Goal: Information Seeking & Learning: Learn about a topic

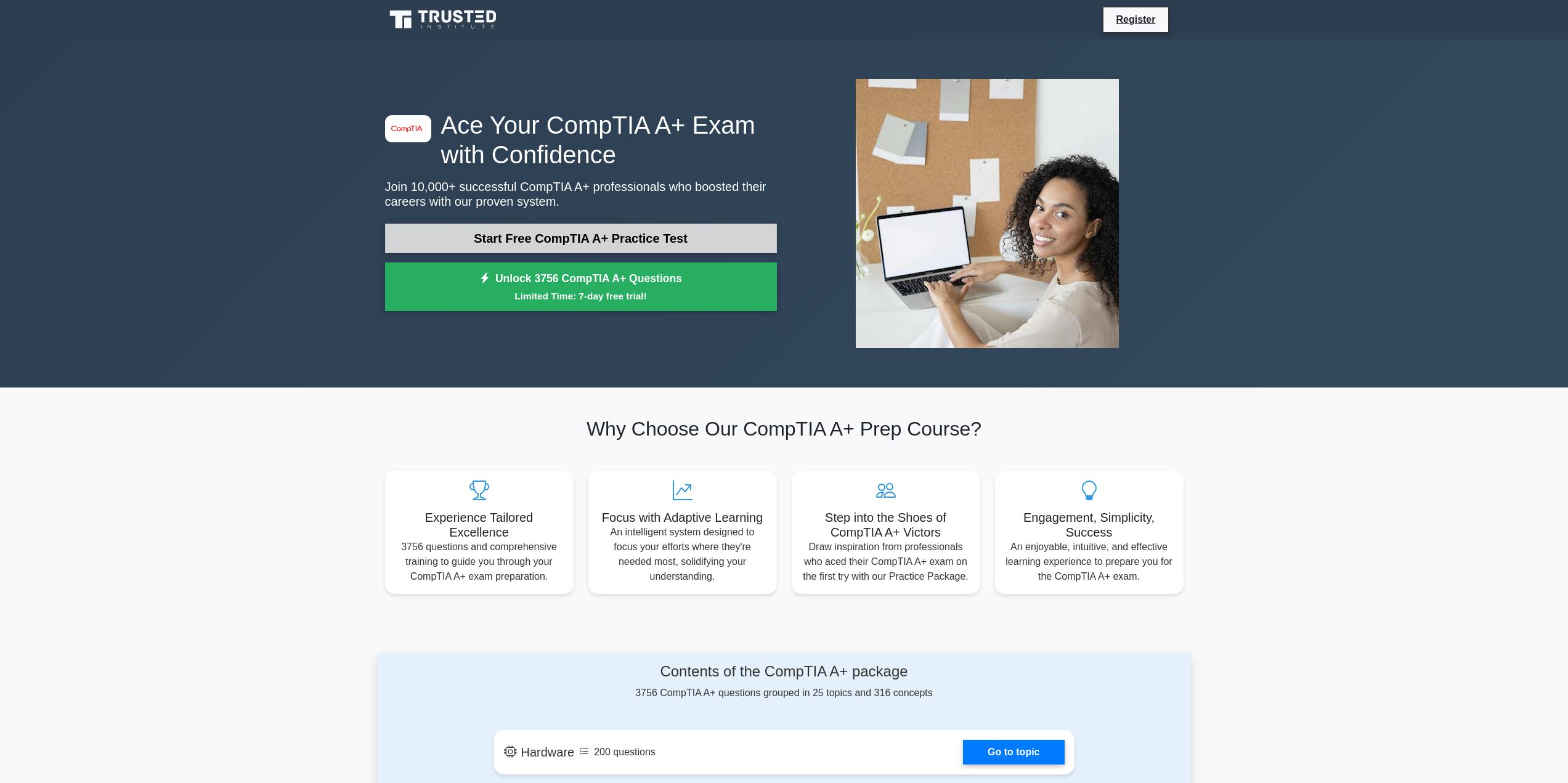
click at [514, 244] on link "Start Free CompTIA A+ Practice Test" at bounding box center [580, 238] width 392 height 30
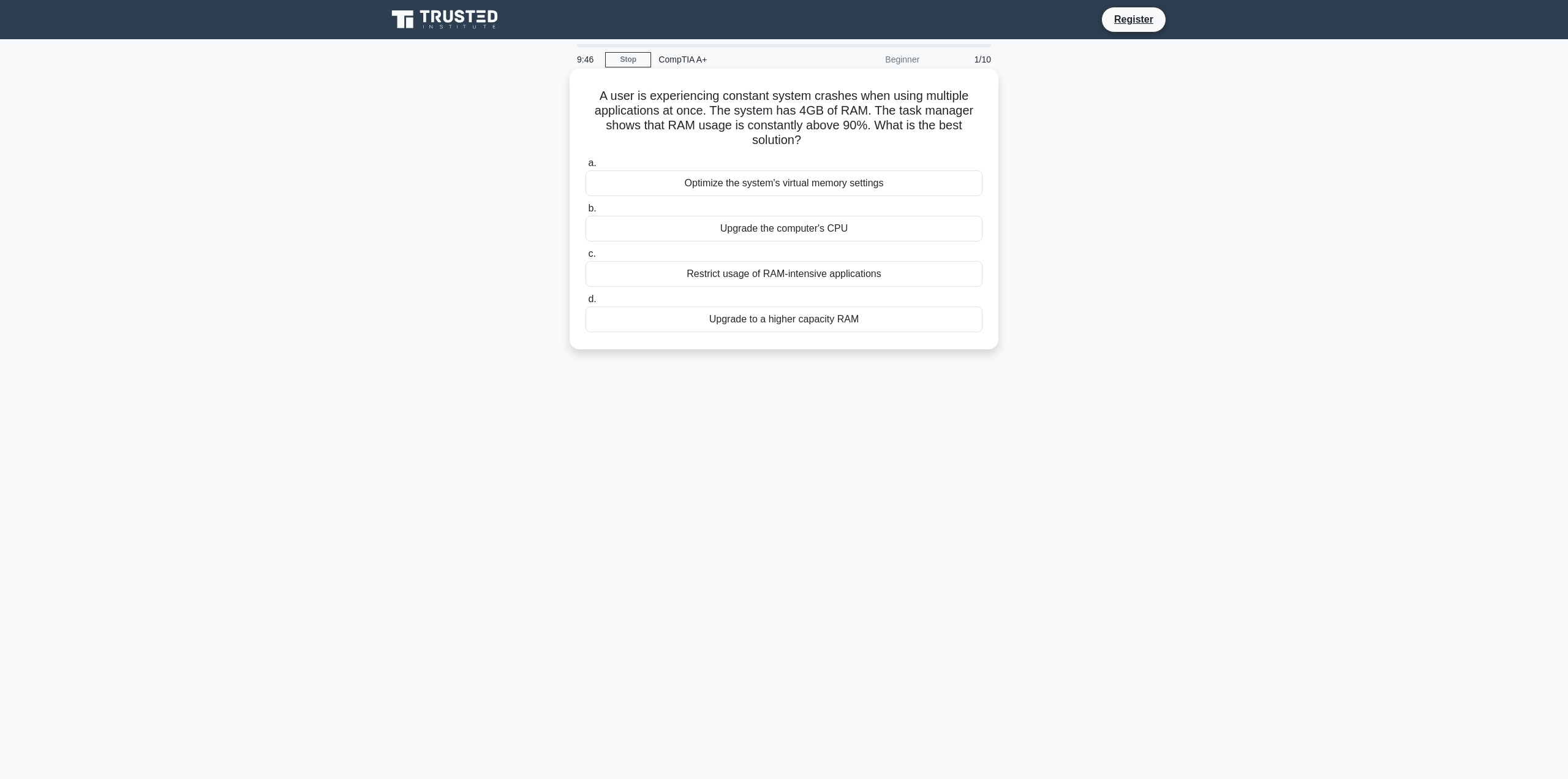
click at [710, 321] on div "Upgrade to a higher capacity RAM" at bounding box center [784, 319] width 397 height 26
click at [586, 303] on input "d. Upgrade to a higher capacity RAM" at bounding box center [586, 299] width 0 height 8
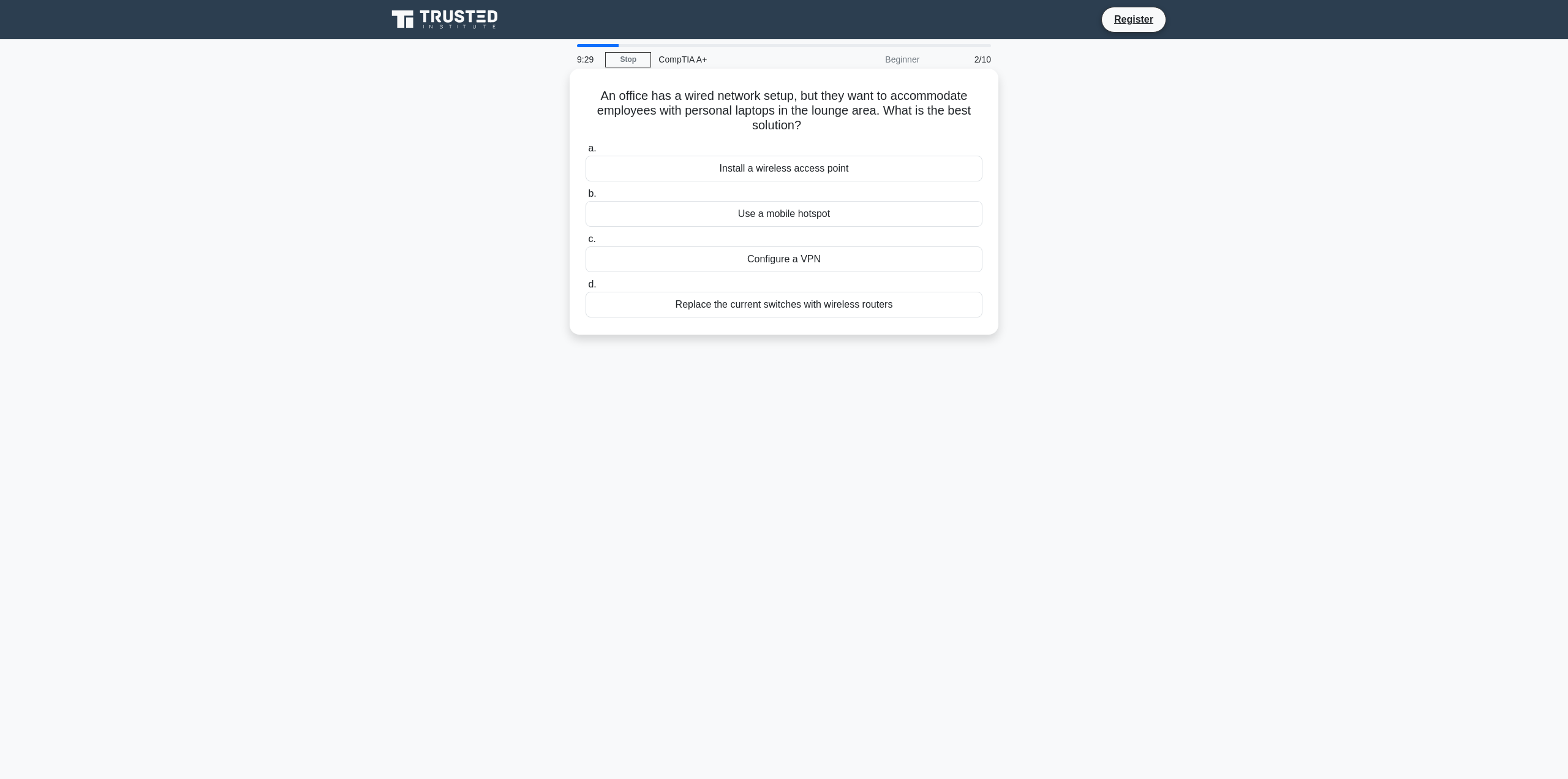
click at [815, 170] on div "Install a wireless access point" at bounding box center [784, 168] width 397 height 26
click at [586, 152] on input "a. Install a wireless access point" at bounding box center [586, 148] width 0 height 8
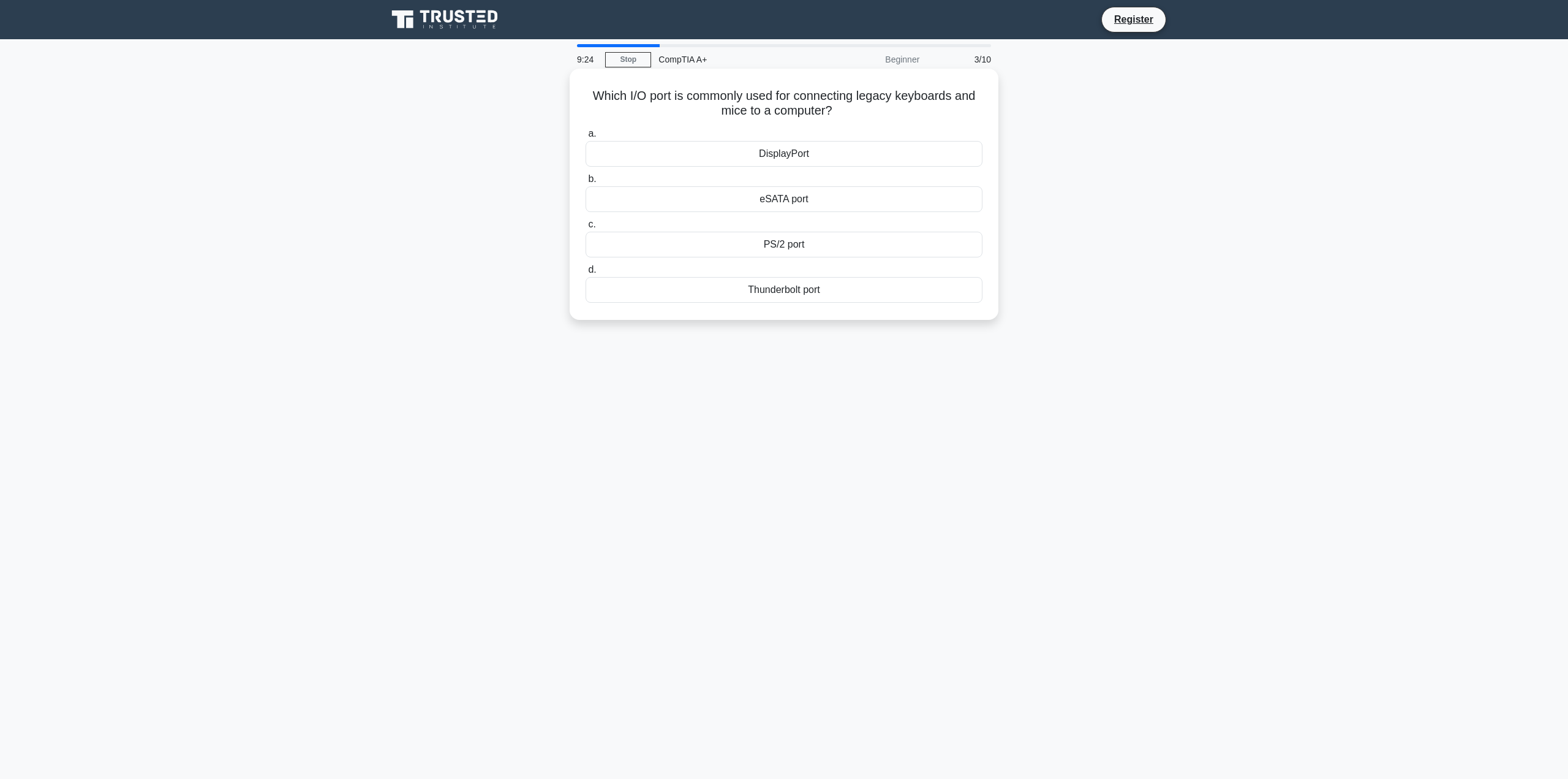
click at [776, 247] on div "PS/2 port" at bounding box center [784, 244] width 397 height 26
click at [586, 228] on input "c. PS/2 port" at bounding box center [586, 225] width 0 height 8
click at [792, 303] on div "Adaptive brightness" at bounding box center [784, 289] width 397 height 26
click at [586, 274] on input "d. Adaptive brightness" at bounding box center [586, 269] width 0 height 8
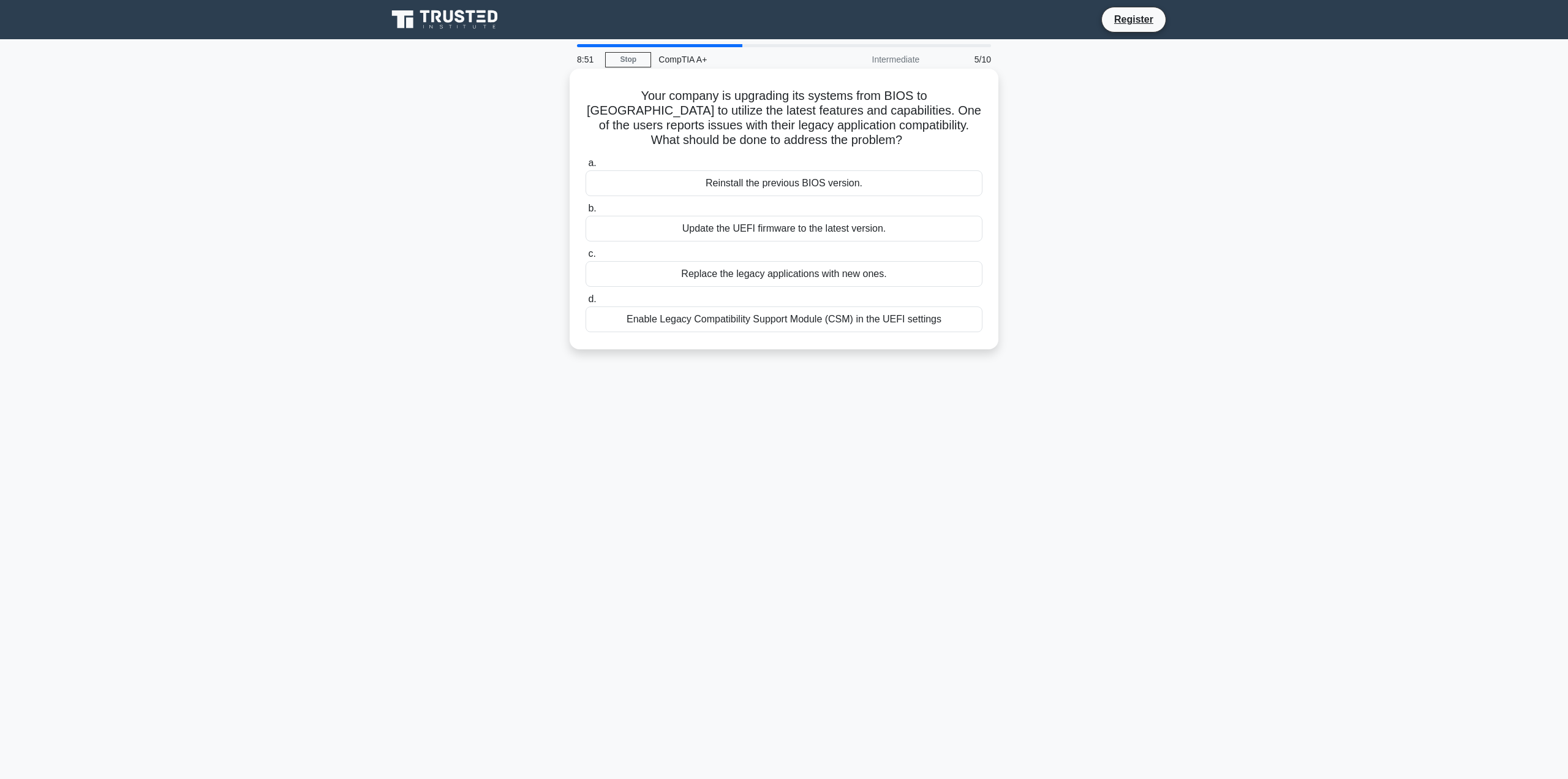
click at [783, 326] on div "Enable Legacy Compatibility Support Module (CSM) in the UEFI settings" at bounding box center [784, 319] width 397 height 26
click at [586, 303] on input "d. Enable Legacy Compatibility Support Module (CSM) in the UEFI settings" at bounding box center [586, 299] width 0 height 8
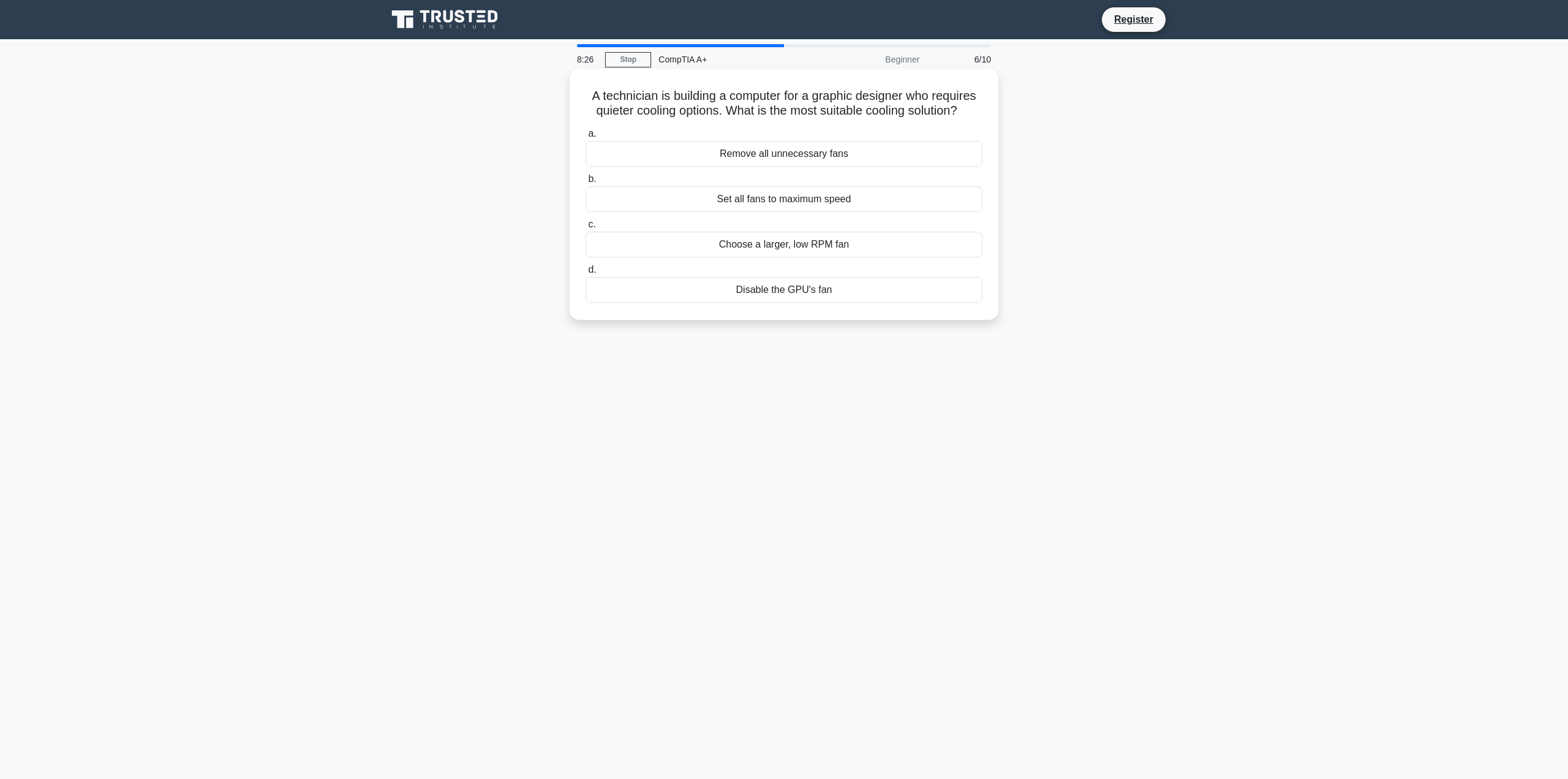
click at [783, 247] on div "Choose a larger, low RPM fan" at bounding box center [784, 244] width 397 height 26
click at [586, 228] on input "c. Choose a larger, low RPM fan" at bounding box center [586, 225] width 0 height 8
click at [785, 290] on div "Use zip ties or Velcro straps" at bounding box center [784, 289] width 397 height 26
click at [586, 274] on input "d. Use zip ties or Velcro straps" at bounding box center [586, 269] width 0 height 8
click at [794, 292] on div "Replace the CMOS battery" at bounding box center [784, 289] width 397 height 26
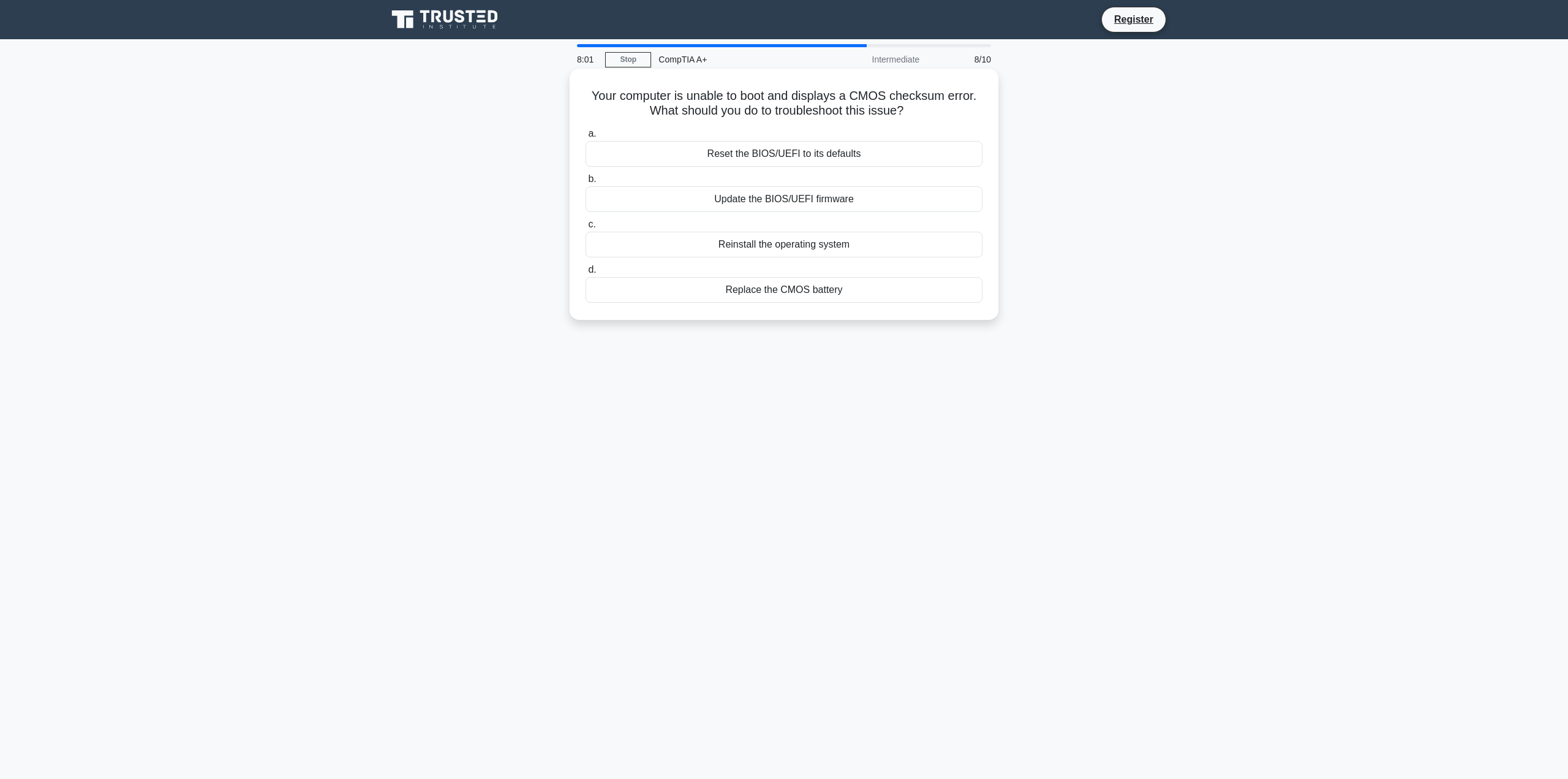
click at [586, 274] on input "d. Replace the CMOS battery" at bounding box center [586, 269] width 0 height 8
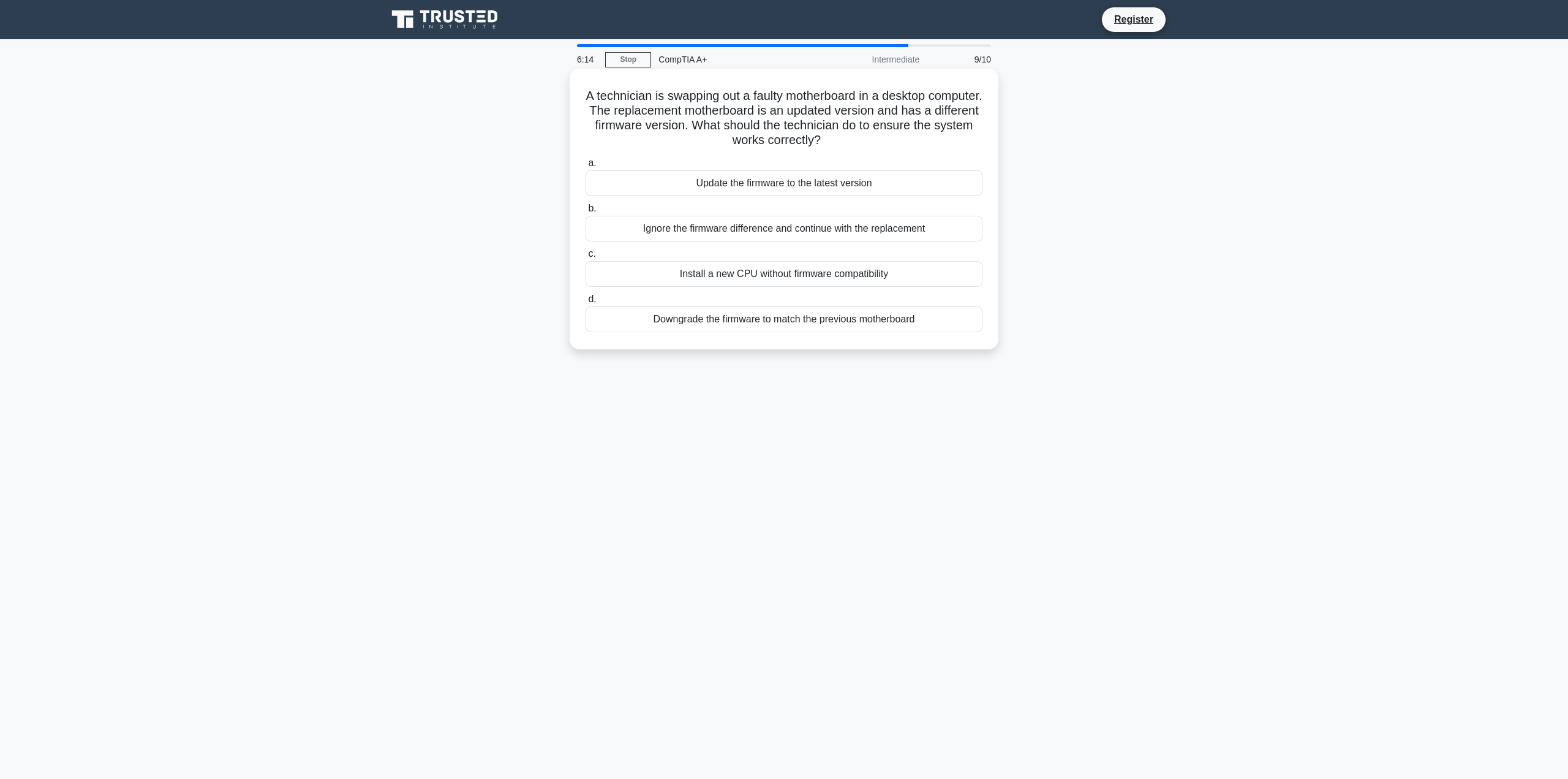
click at [808, 228] on div "Ignore the firmware difference and continue with the replacement" at bounding box center [784, 228] width 397 height 26
click at [586, 213] on input "b. Ignore the firmware difference and continue with the replacement" at bounding box center [586, 208] width 0 height 8
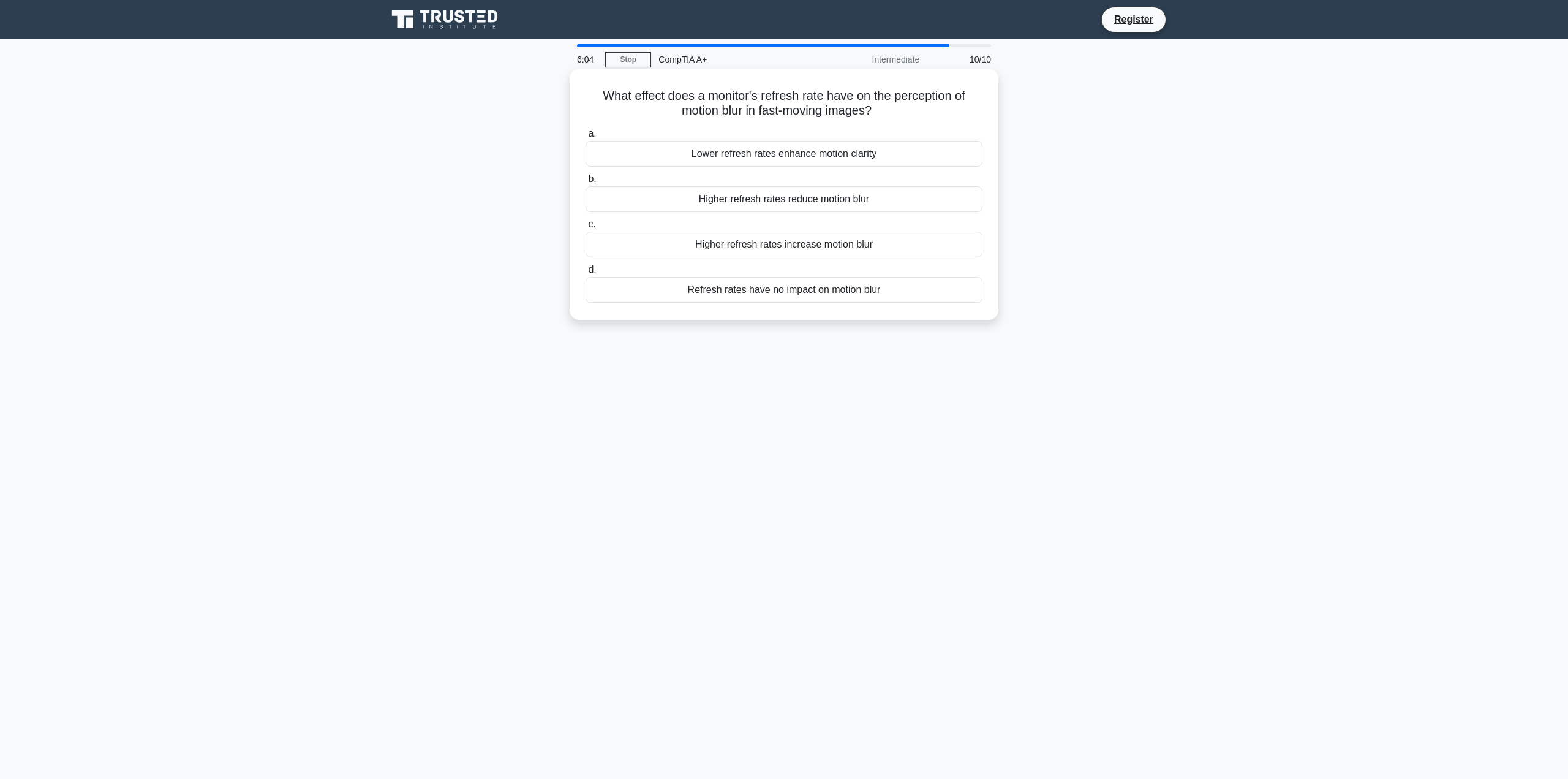
click at [784, 200] on div "Higher refresh rates reduce motion blur" at bounding box center [784, 199] width 397 height 26
click at [586, 183] on input "b. Higher refresh rates reduce motion blur" at bounding box center [586, 179] width 0 height 8
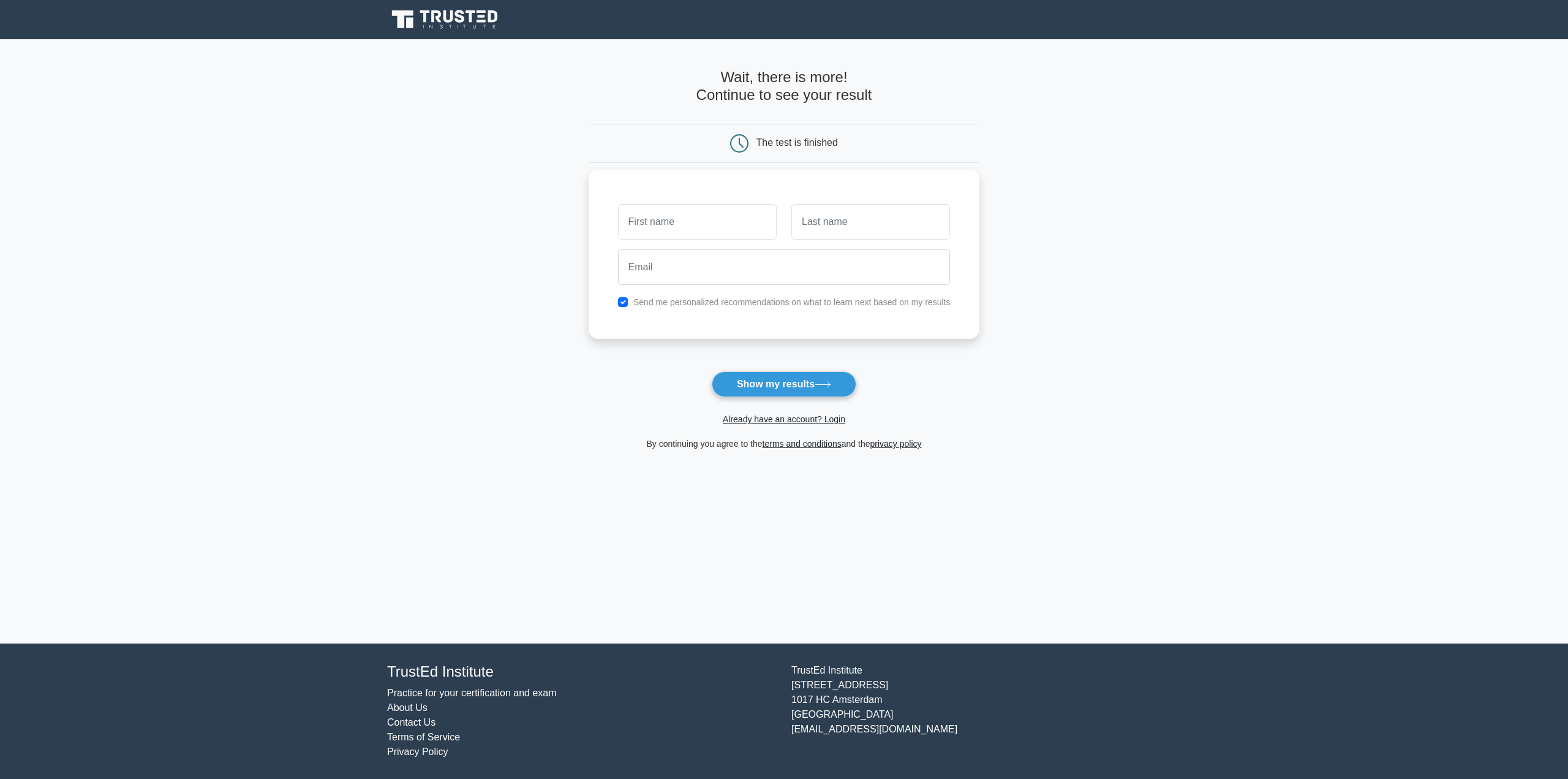
click at [735, 225] on input "text" at bounding box center [698, 222] width 159 height 35
type input "Luis"
click at [838, 220] on input "text" at bounding box center [871, 222] width 159 height 35
type input "Guerra"
click at [772, 283] on input "email" at bounding box center [785, 267] width 333 height 35
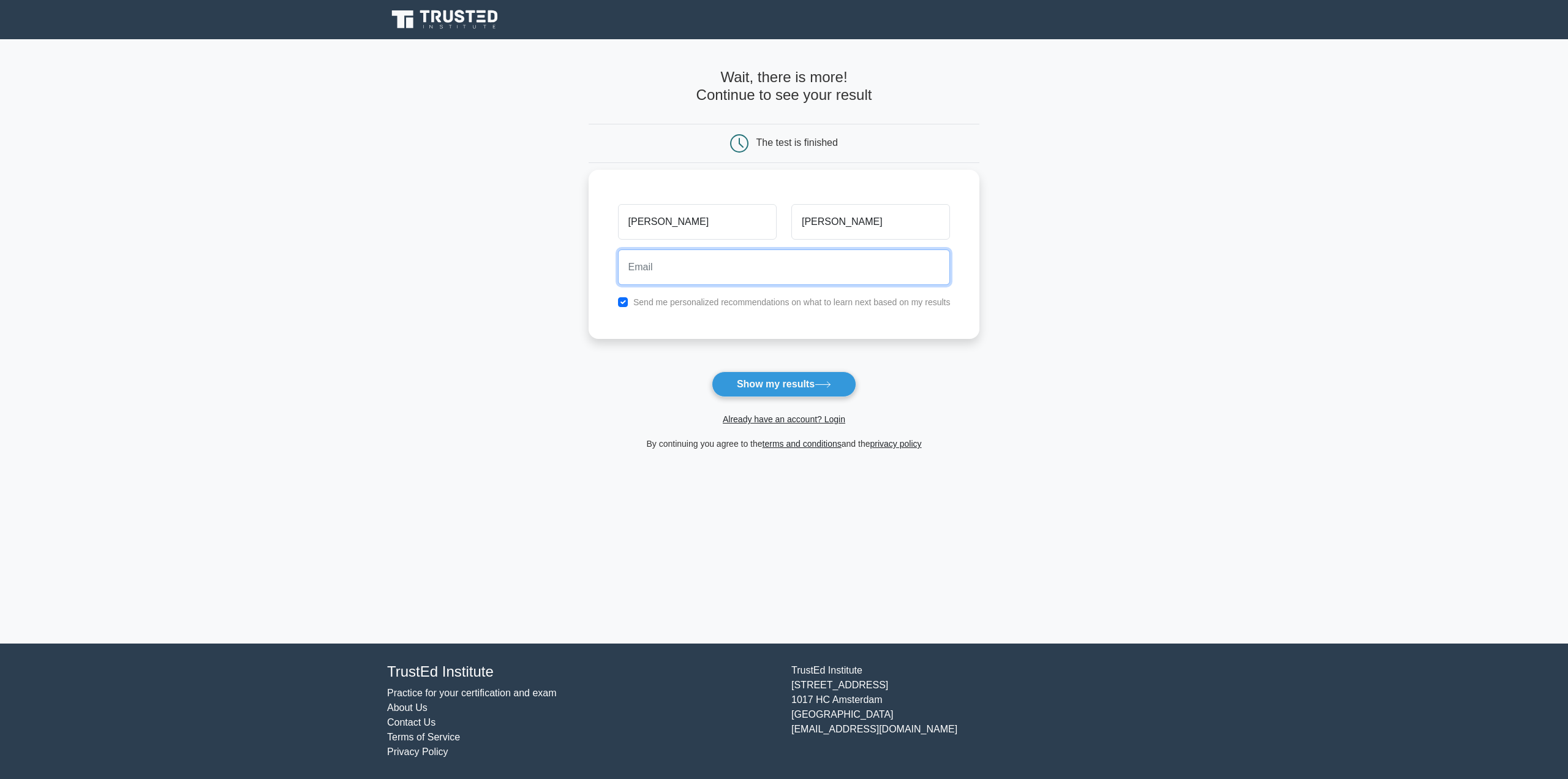
type input "xclusivedesignsofcfl@gmail.com"
click at [631, 298] on div "Send me personalized recommendations on what to learn next based on my results" at bounding box center [785, 302] width 347 height 15
click at [616, 301] on div "Send me personalized recommendations on what to learn next based on my results" at bounding box center [785, 302] width 347 height 15
click at [622, 299] on input "checkbox" at bounding box center [623, 302] width 10 height 10
checkbox input "false"
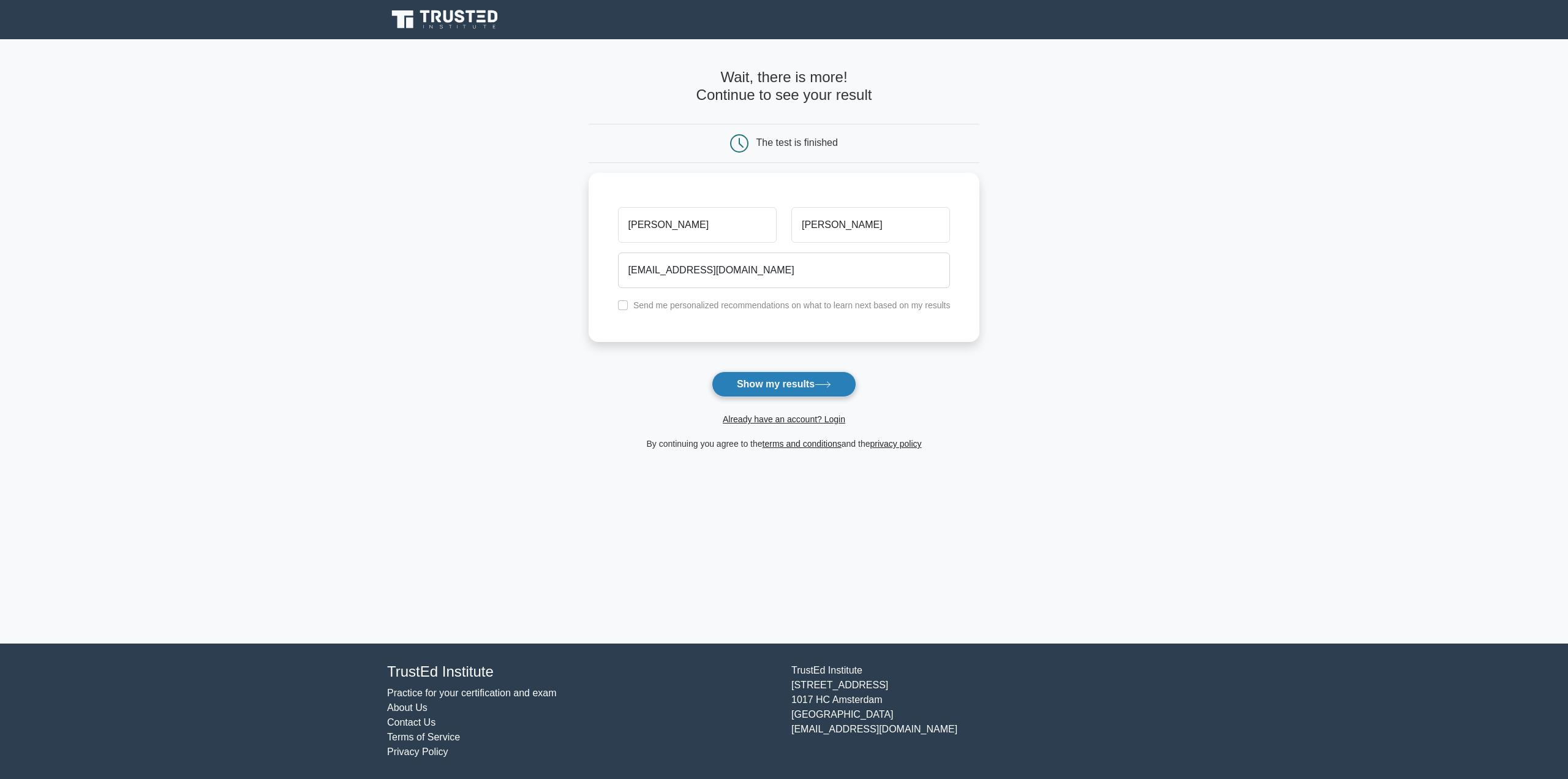
click at [777, 378] on button "Show my results" at bounding box center [784, 384] width 144 height 26
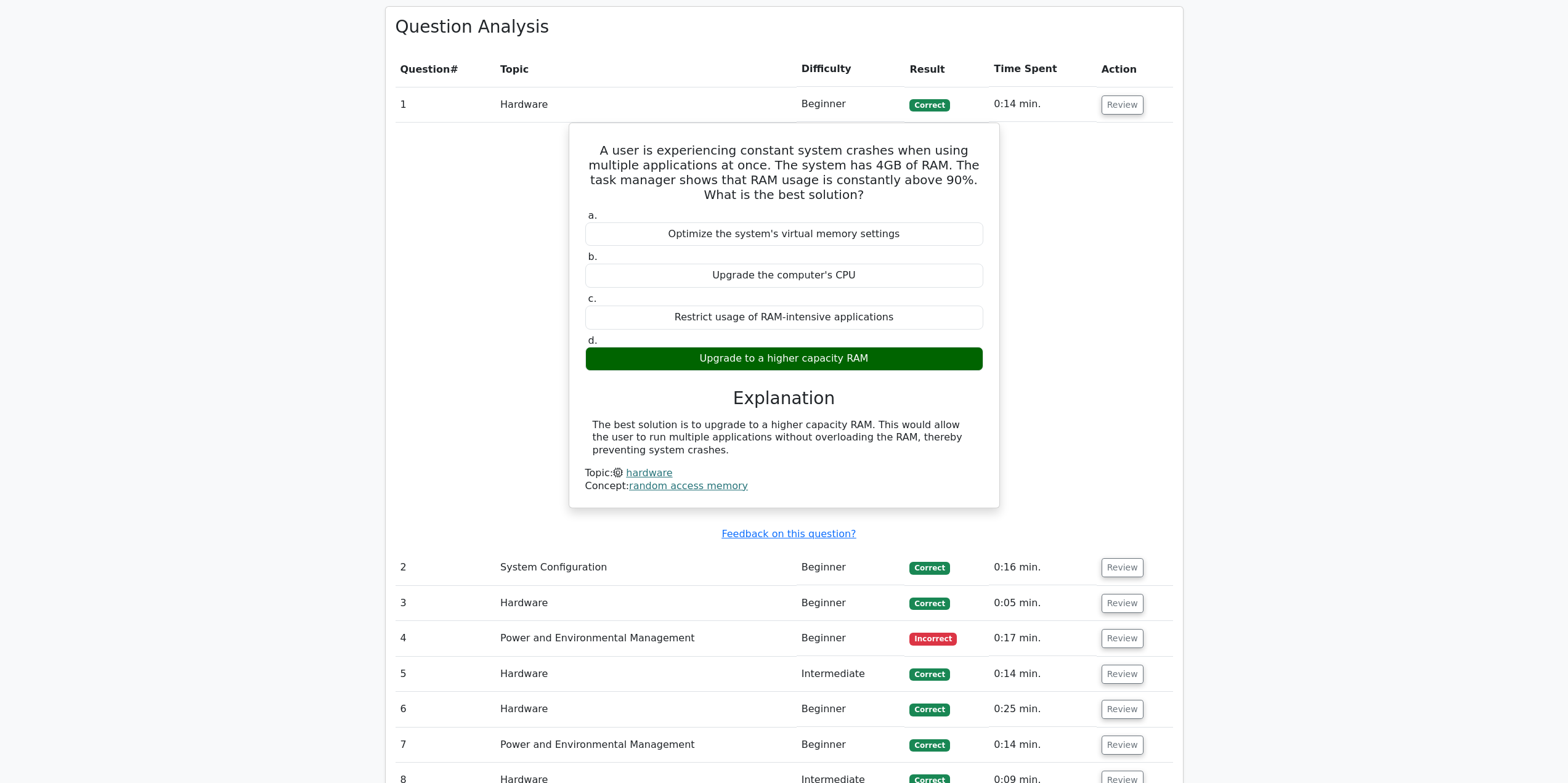
scroll to position [1109, 0]
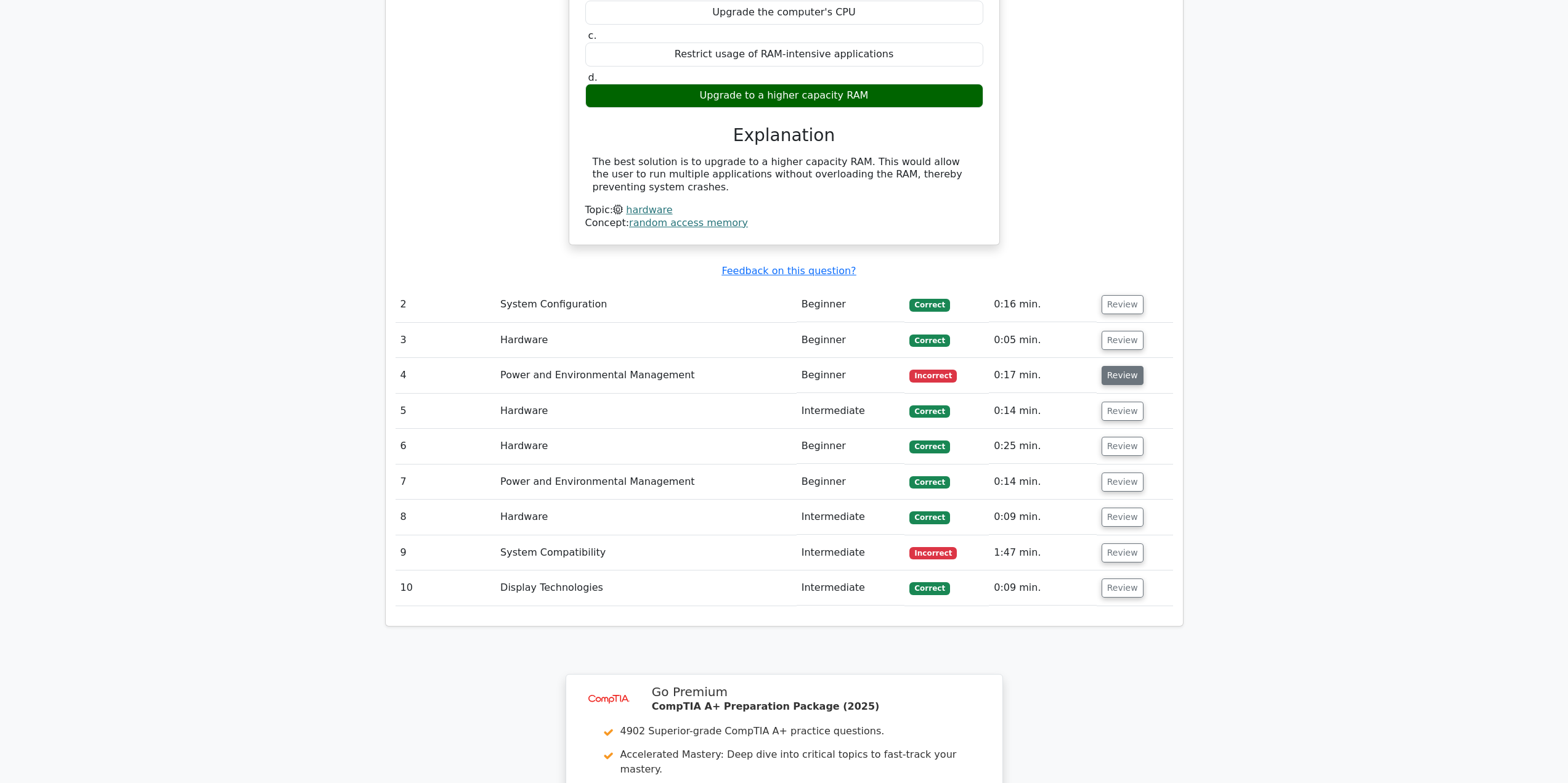
click at [1118, 366] on button "Review" at bounding box center [1122, 375] width 42 height 19
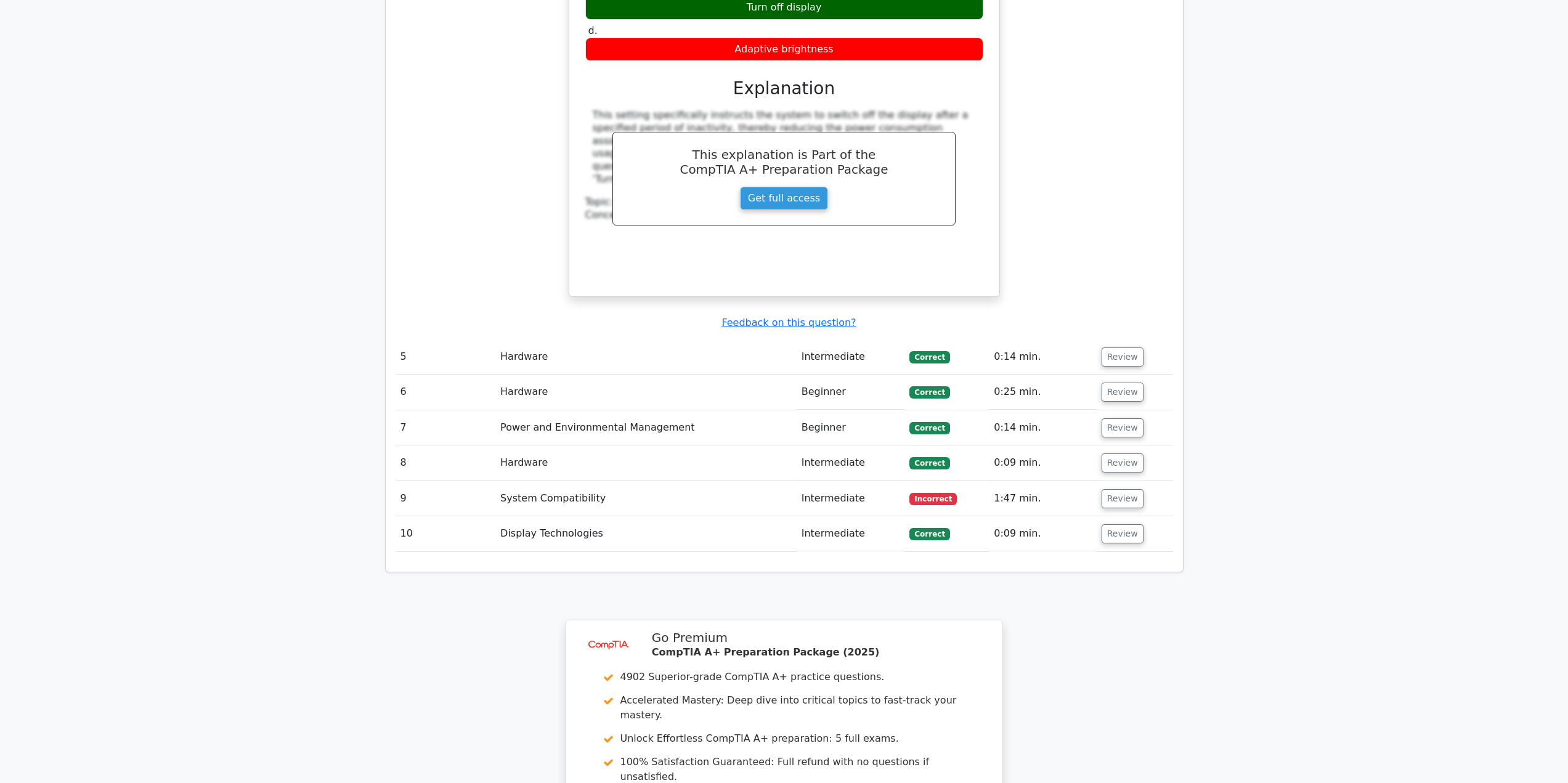
scroll to position [1786, 0]
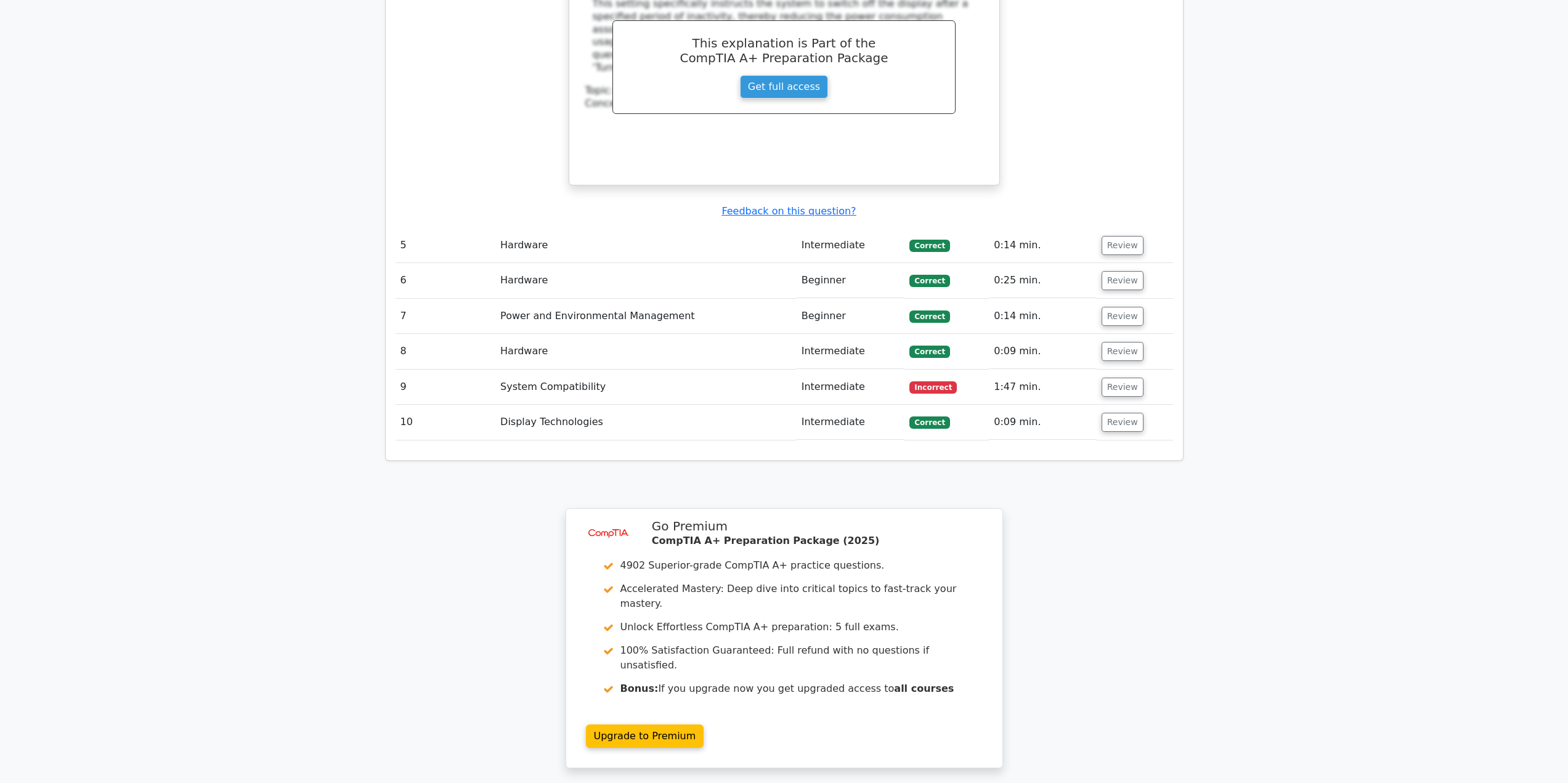
click at [1133, 369] on td "Review" at bounding box center [1134, 386] width 76 height 35
click at [1127, 377] on button "Review" at bounding box center [1122, 387] width 42 height 19
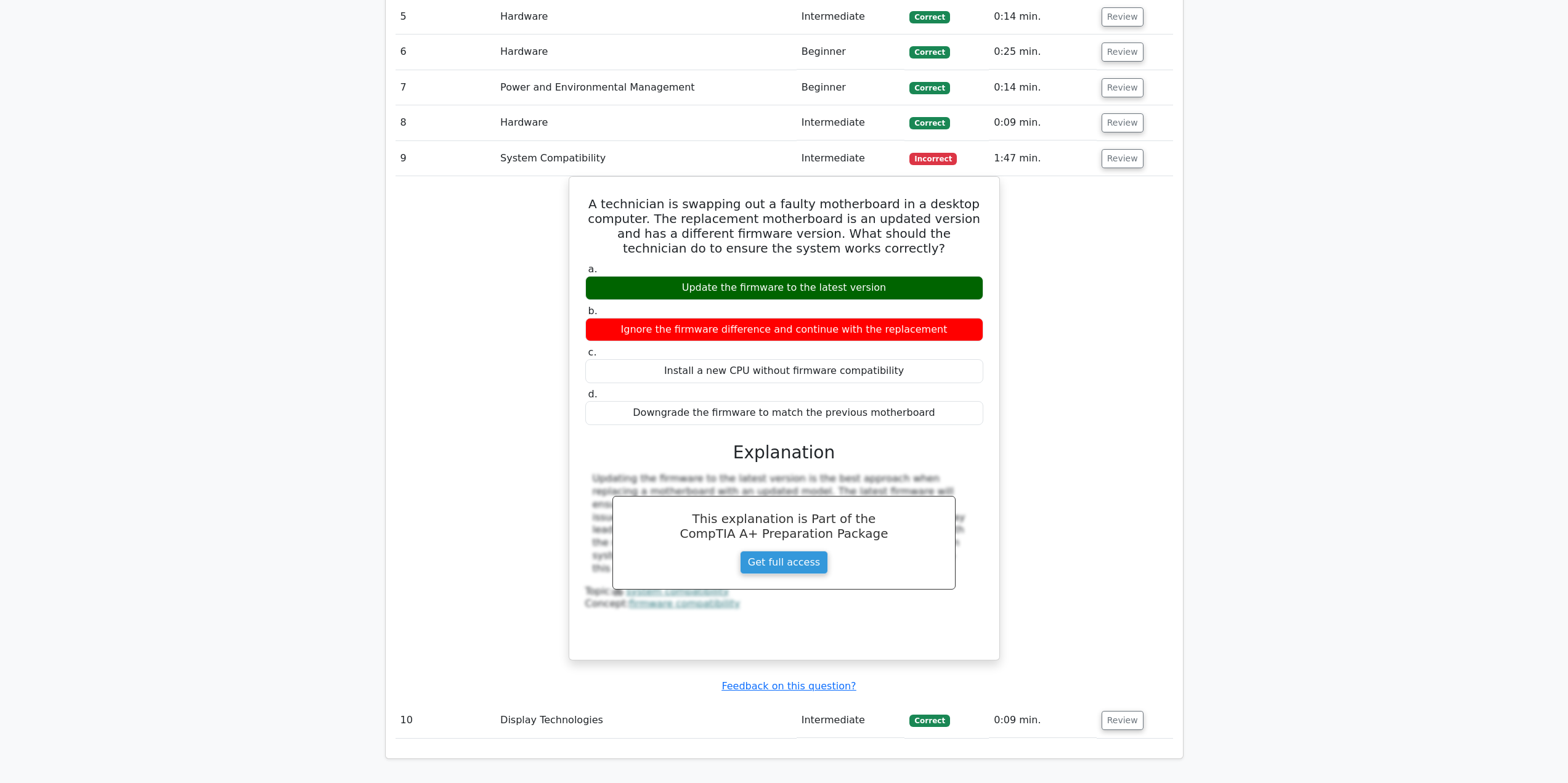
scroll to position [1602, 0]
